Goal: Task Accomplishment & Management: Complete application form

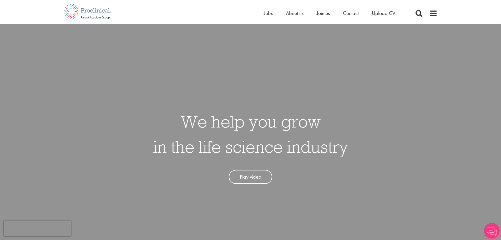
click at [429, 14] on div "Home Jobs About us Join us Contact Upload CV" at bounding box center [351, 14] width 174 height 11
click at [436, 13] on span at bounding box center [434, 13] width 8 height 8
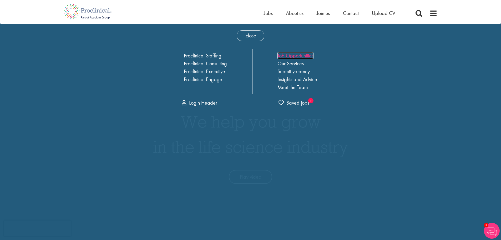
click at [309, 56] on link "Job Opportunities" at bounding box center [296, 55] width 36 height 7
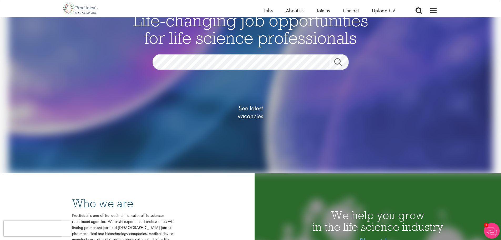
scroll to position [56, 0]
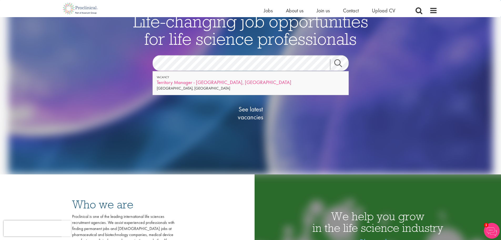
click at [223, 82] on div "Territory Manager - [GEOGRAPHIC_DATA], [GEOGRAPHIC_DATA]" at bounding box center [251, 82] width 188 height 7
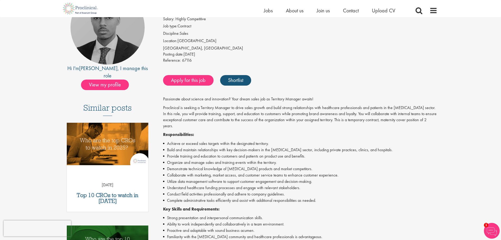
scroll to position [68, 0]
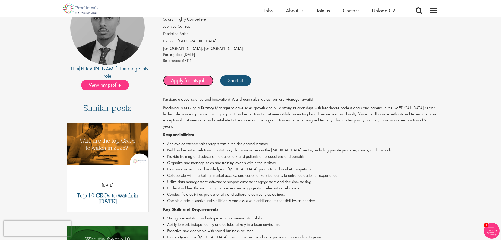
click at [181, 75] on link "Apply for this job" at bounding box center [188, 80] width 51 height 11
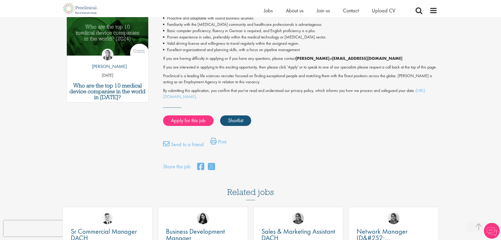
scroll to position [281, 0]
